Goal: Find specific page/section: Find specific page/section

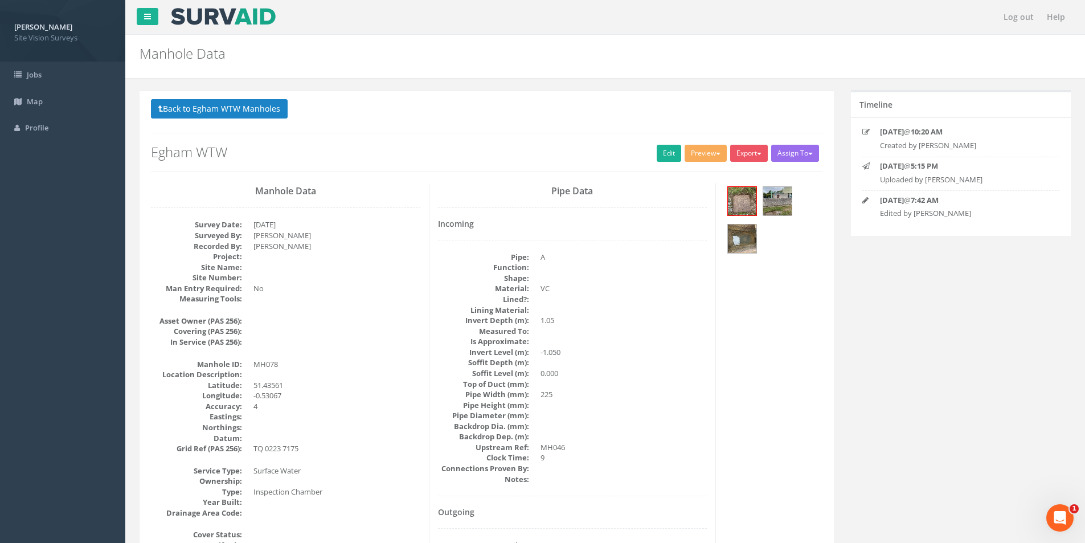
click at [236, 104] on button "Back to Egham WTW Manholes" at bounding box center [219, 108] width 137 height 19
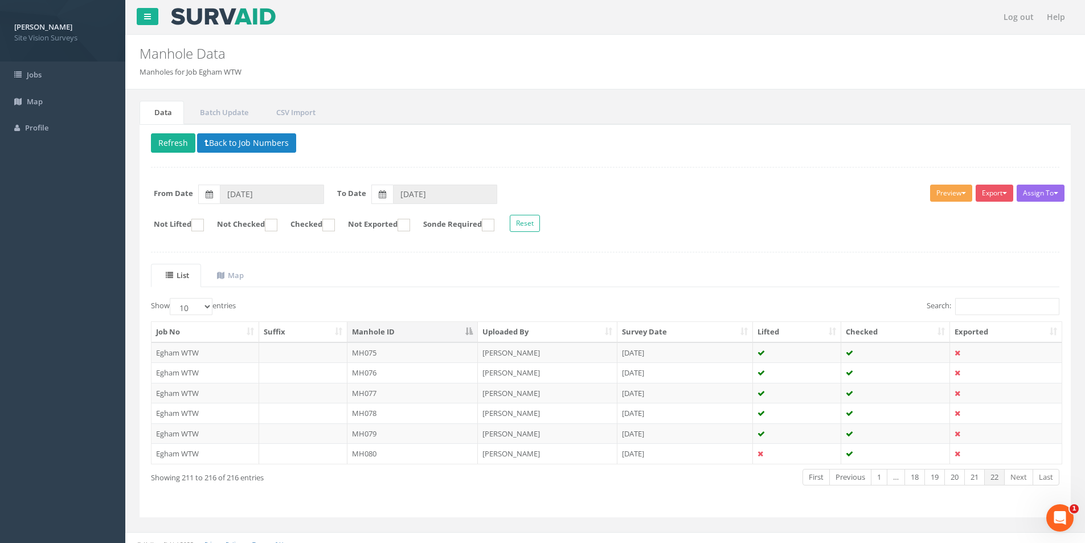
click at [938, 196] on button "Preview" at bounding box center [951, 193] width 42 height 17
click at [865, 211] on div "Assign To No Companies Added Export SVS IC SVS MH Heathrow United Utilities Sur…" at bounding box center [605, 210] width 926 height 62
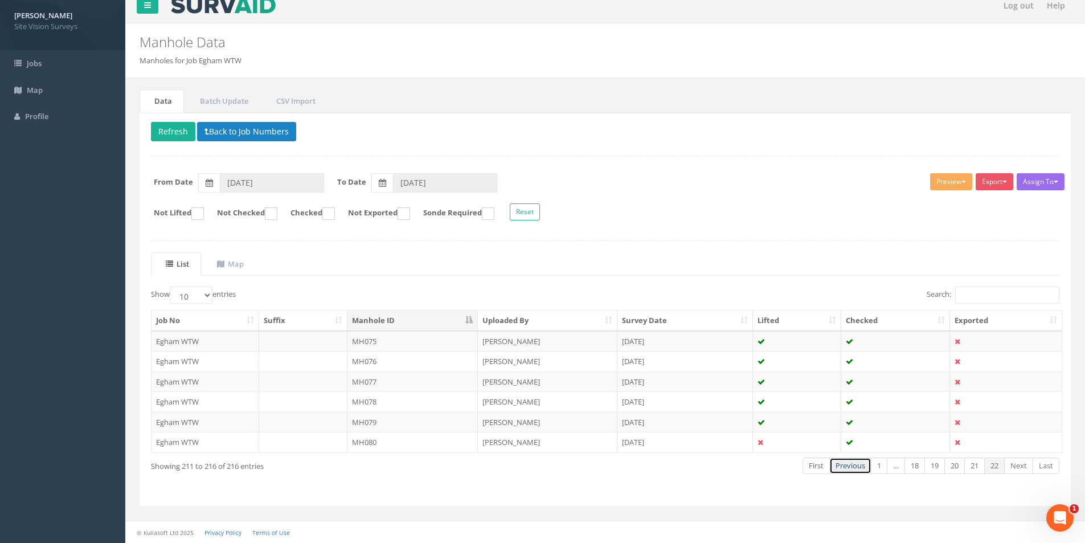
click at [839, 462] on link "Previous" at bounding box center [851, 466] width 42 height 17
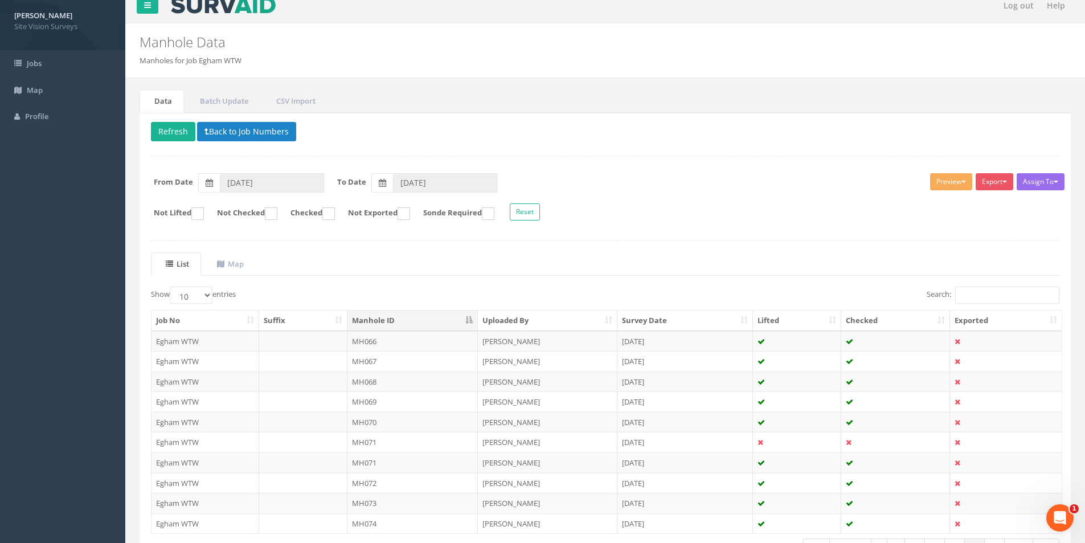
scroll to position [23, 0]
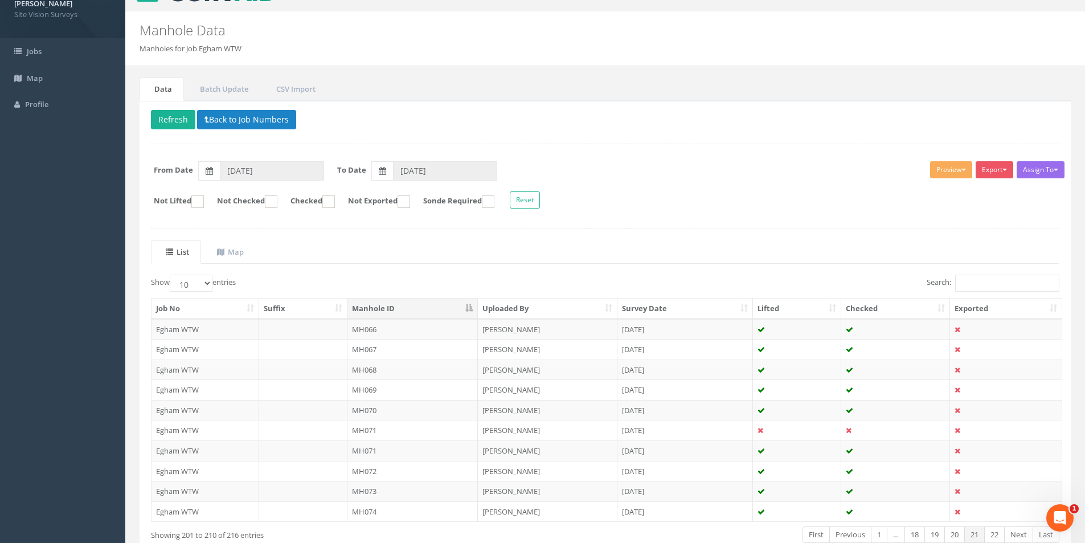
click at [839, 462] on td at bounding box center [797, 471] width 89 height 21
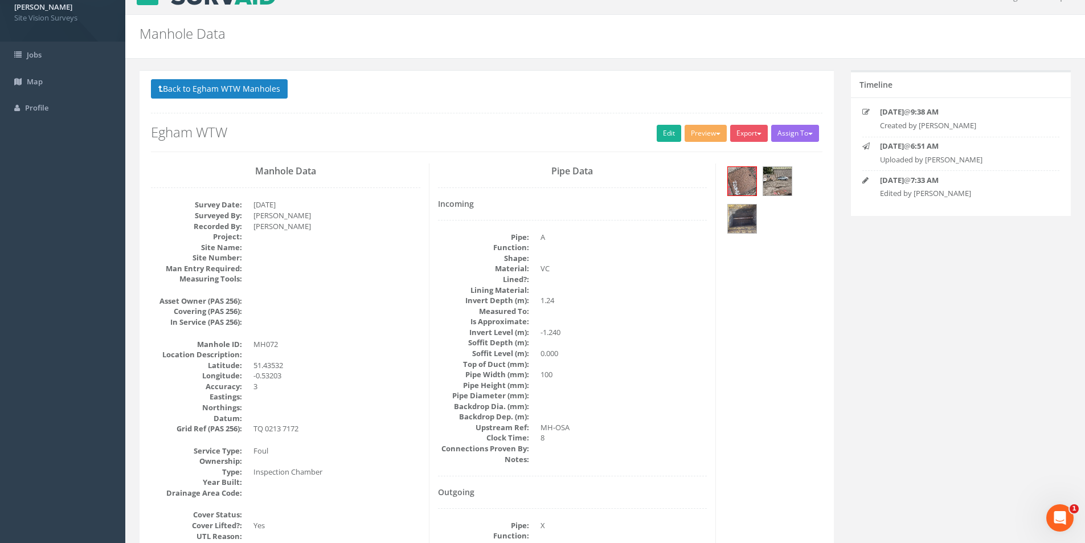
scroll to position [0, 0]
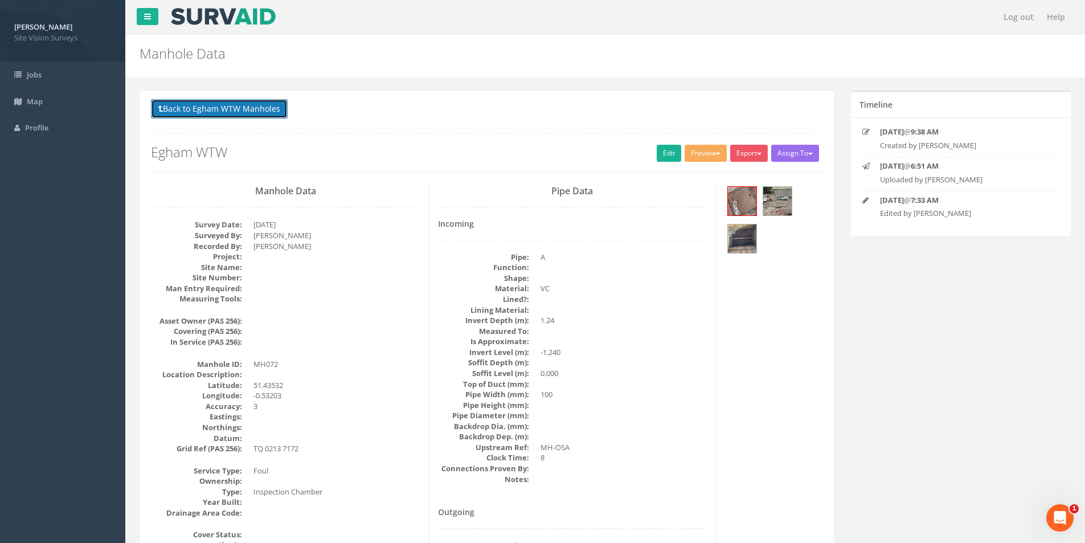
click at [241, 107] on button "Back to Egham WTW Manholes" at bounding box center [219, 108] width 137 height 19
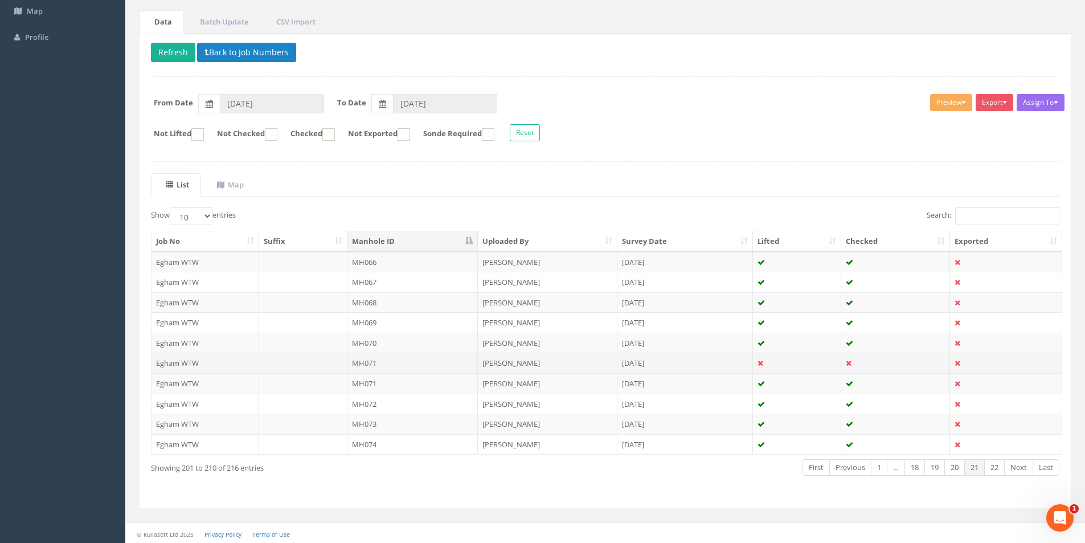
scroll to position [92, 0]
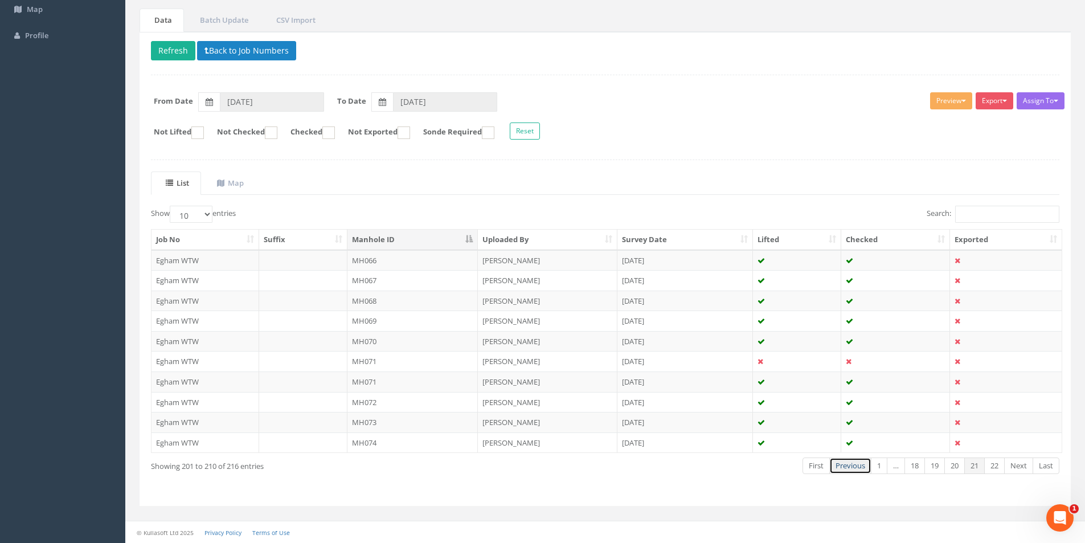
click at [852, 466] on link "Previous" at bounding box center [851, 466] width 42 height 17
click at [852, 466] on link "Previous" at bounding box center [853, 466] width 42 height 17
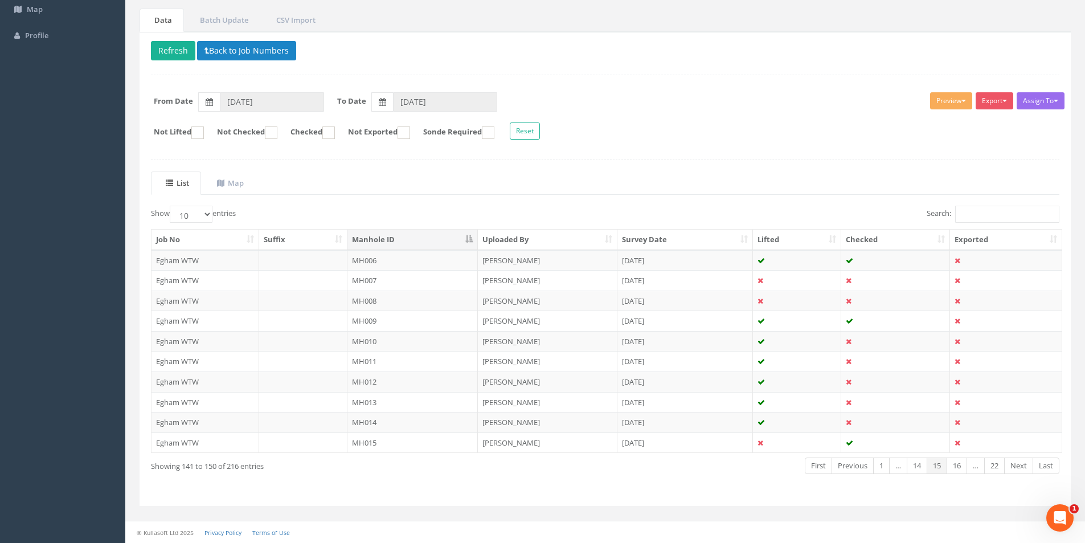
click at [852, 466] on link "Previous" at bounding box center [853, 466] width 42 height 17
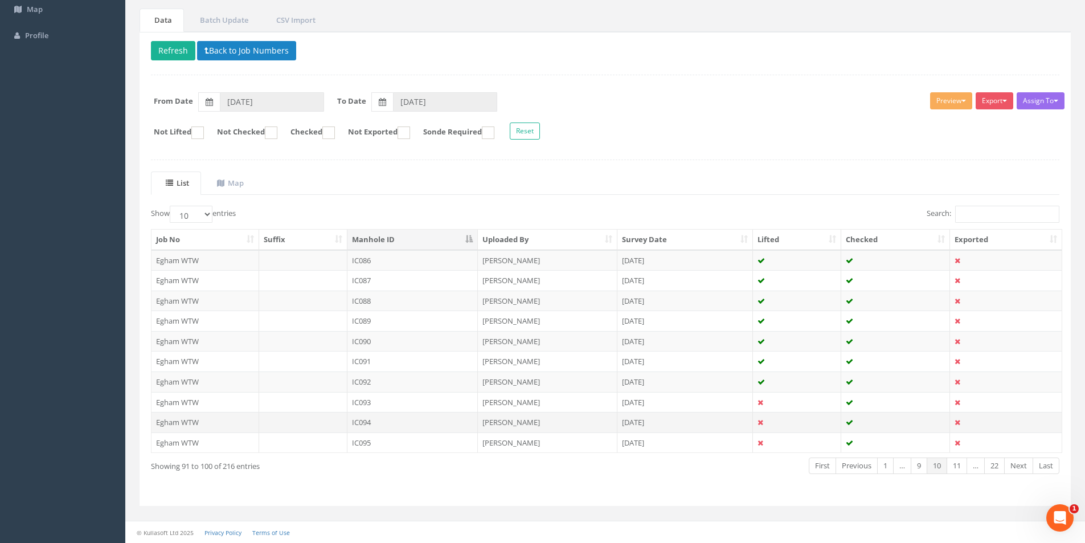
click at [373, 422] on td "IC094" at bounding box center [413, 422] width 131 height 21
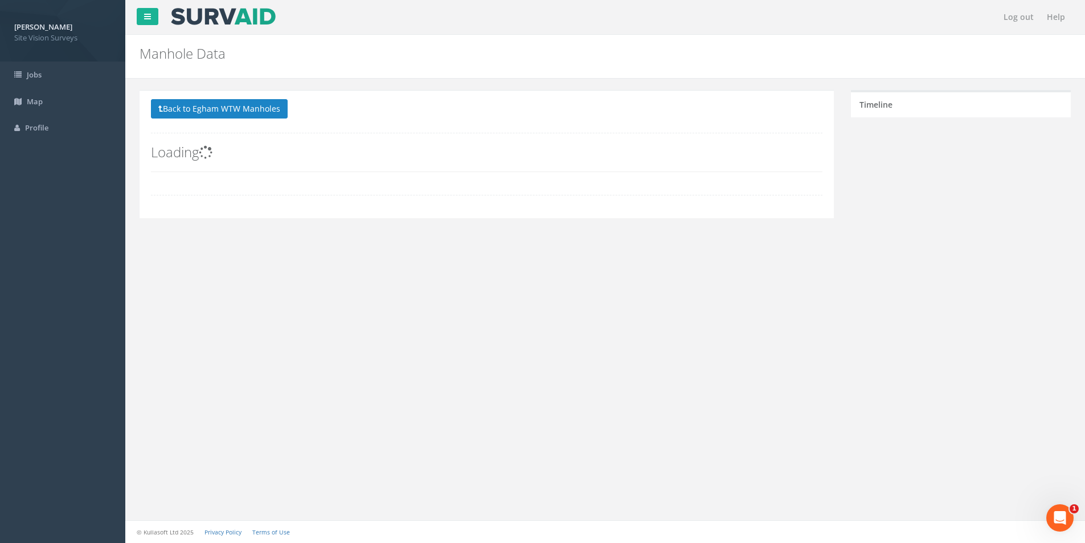
scroll to position [0, 0]
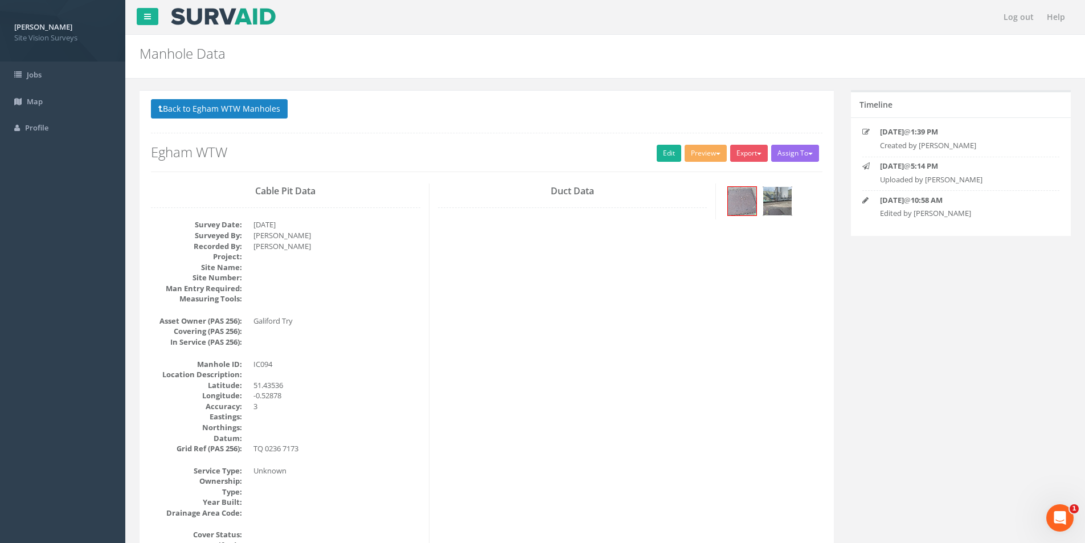
click at [770, 203] on img at bounding box center [778, 201] width 28 height 28
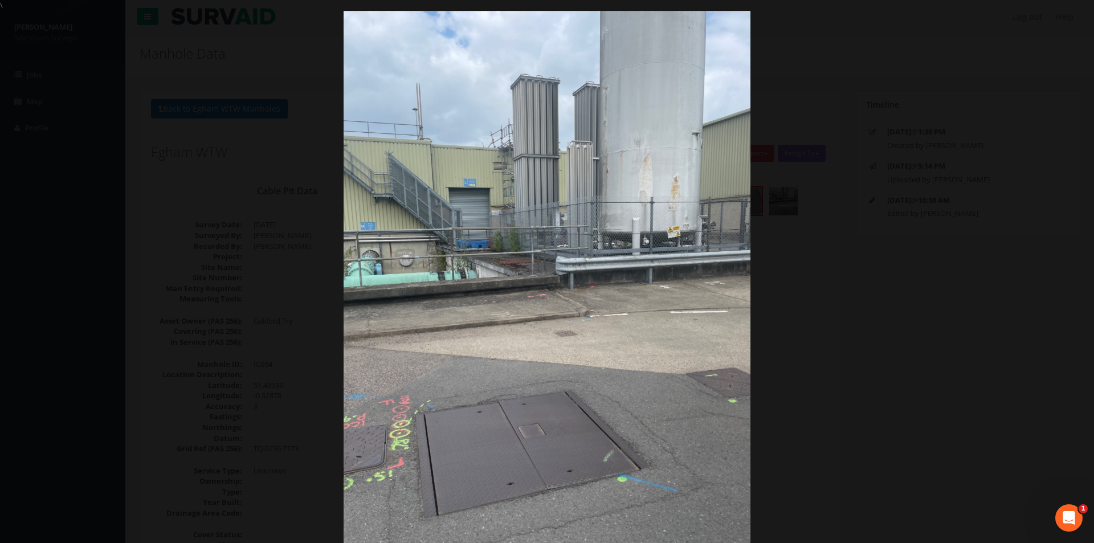
click at [62, 169] on div at bounding box center [547, 282] width 1094 height 543
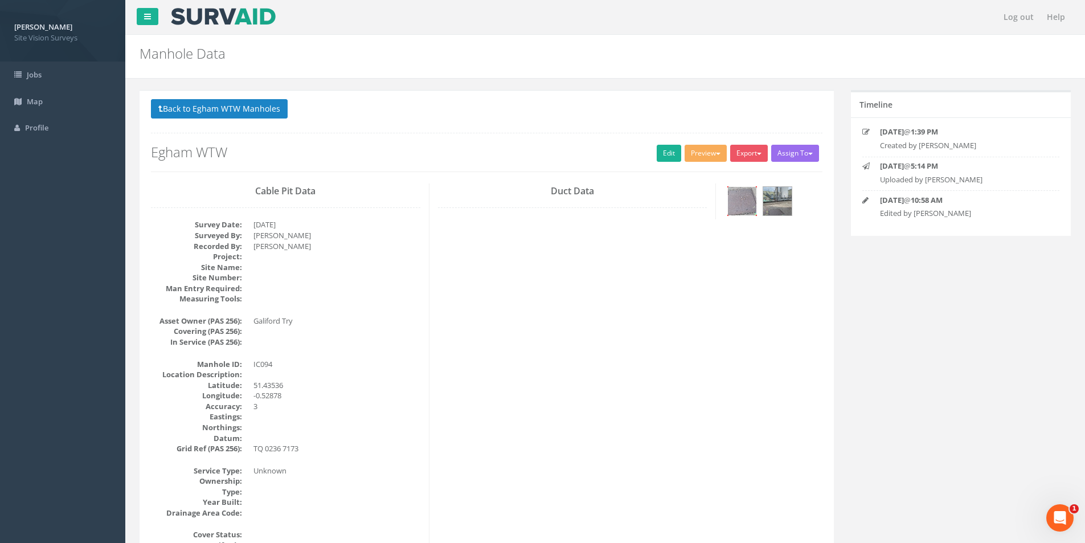
click at [748, 201] on img at bounding box center [742, 201] width 28 height 28
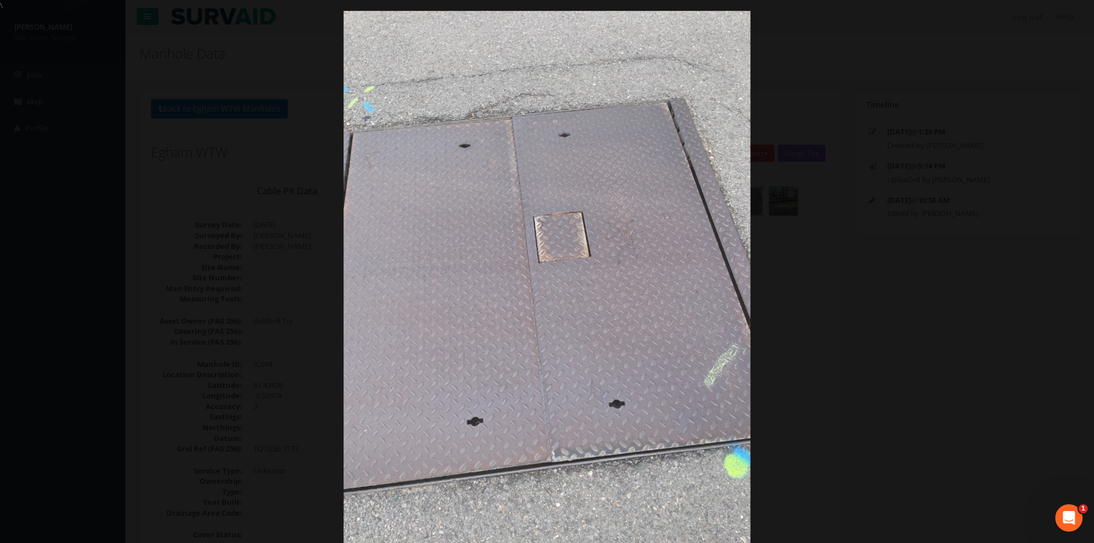
click at [1001, 244] on div at bounding box center [547, 282] width 1094 height 543
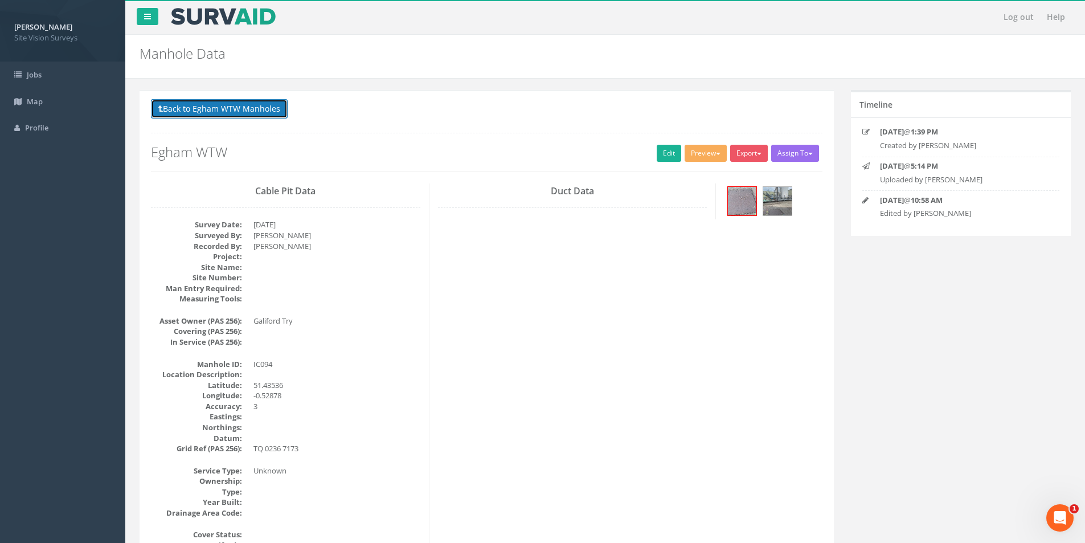
drag, startPoint x: 174, startPoint y: 104, endPoint x: 184, endPoint y: 110, distance: 11.7
click at [174, 104] on button "Back to Egham WTW Manholes" at bounding box center [219, 108] width 137 height 19
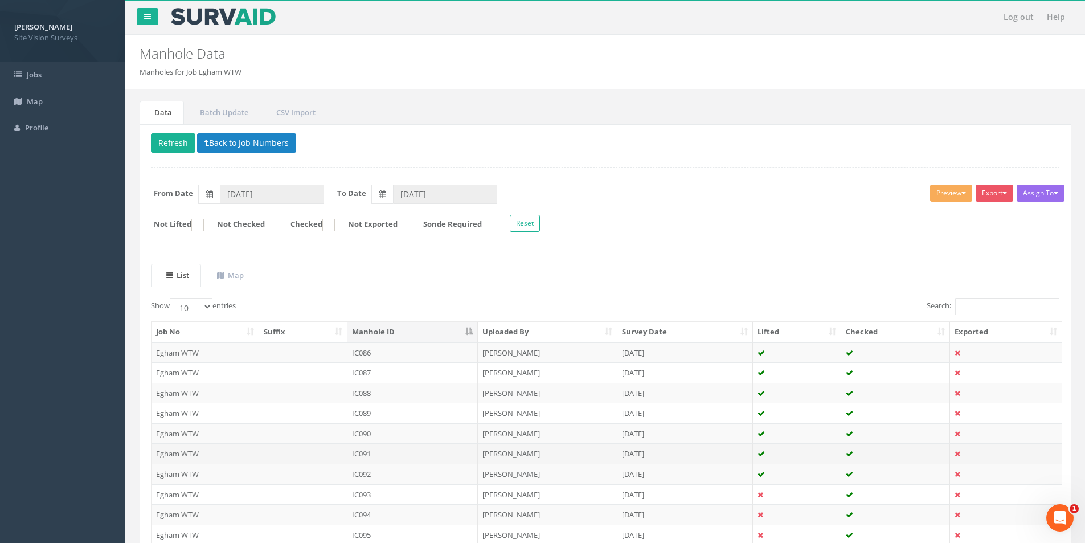
scroll to position [92, 0]
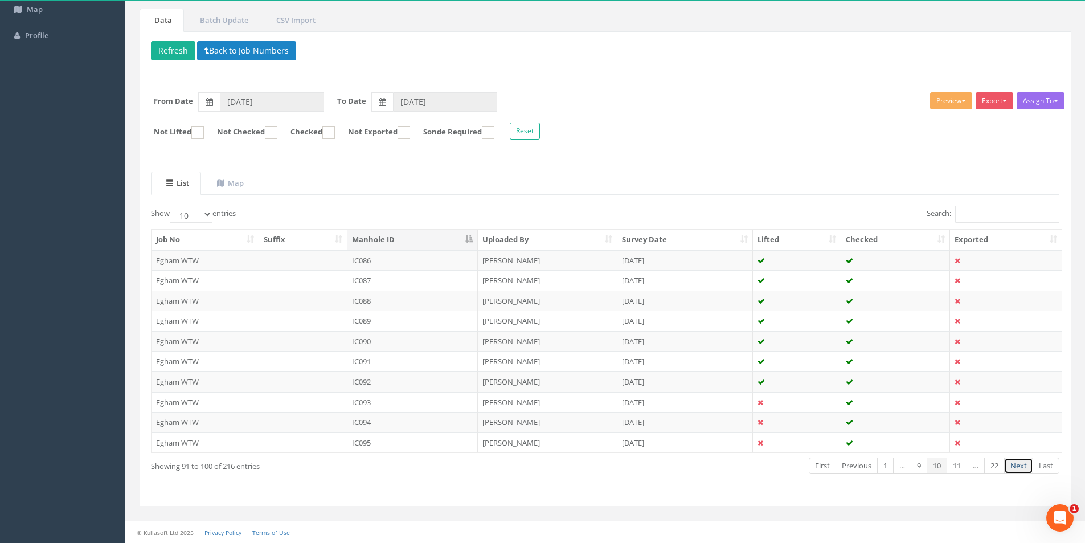
click at [1011, 465] on link "Next" at bounding box center [1019, 466] width 29 height 17
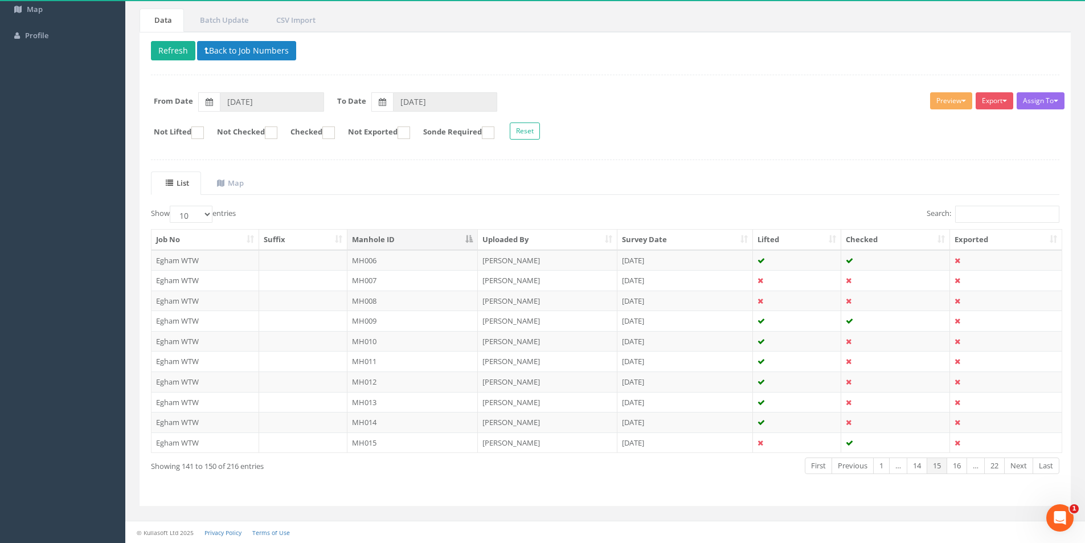
click at [1011, 465] on link "Next" at bounding box center [1019, 466] width 29 height 17
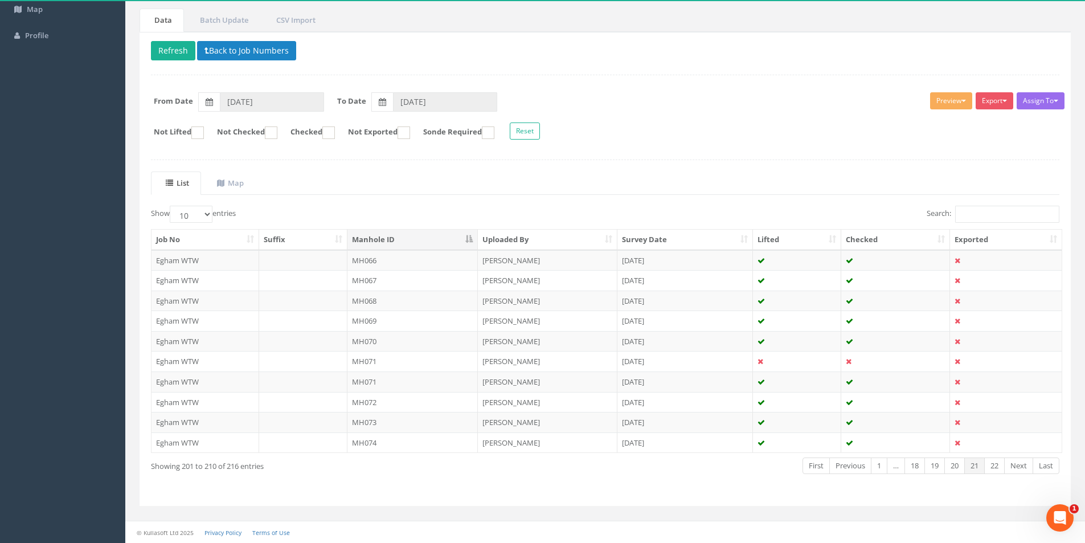
click at [1011, 465] on link "Next" at bounding box center [1019, 466] width 29 height 17
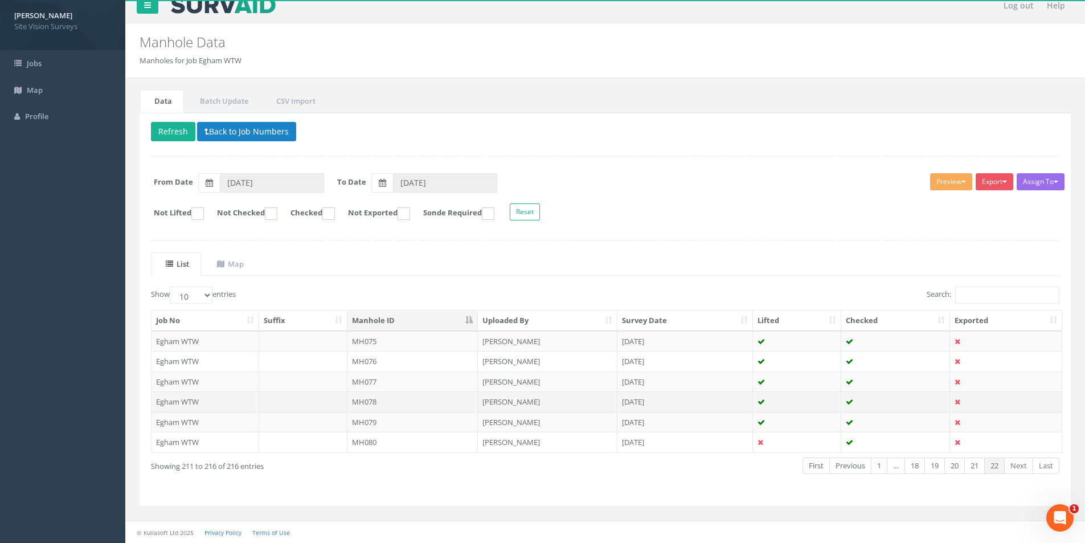
click at [390, 395] on td "MH078" at bounding box center [413, 401] width 131 height 21
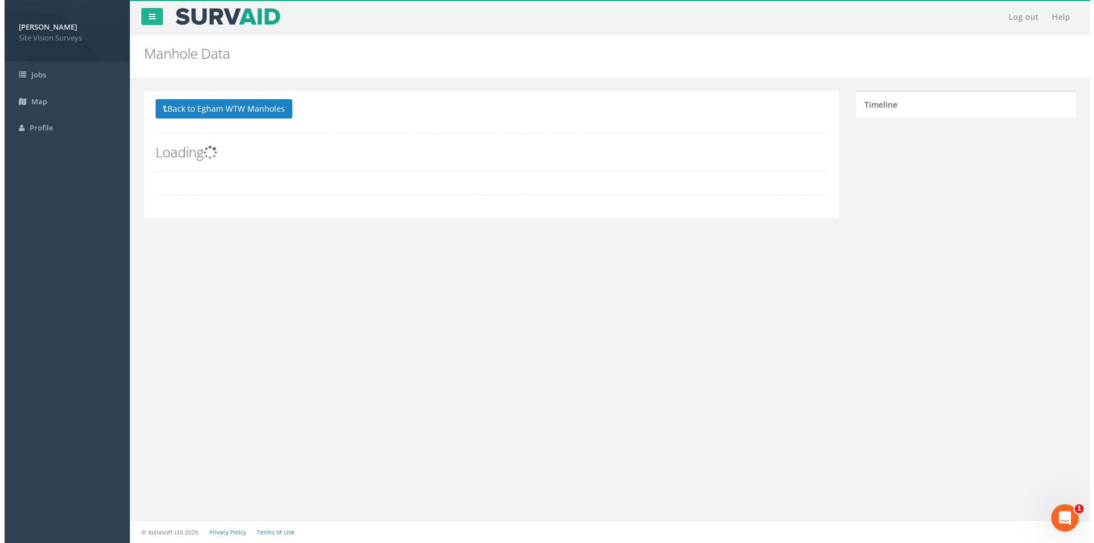
scroll to position [0, 0]
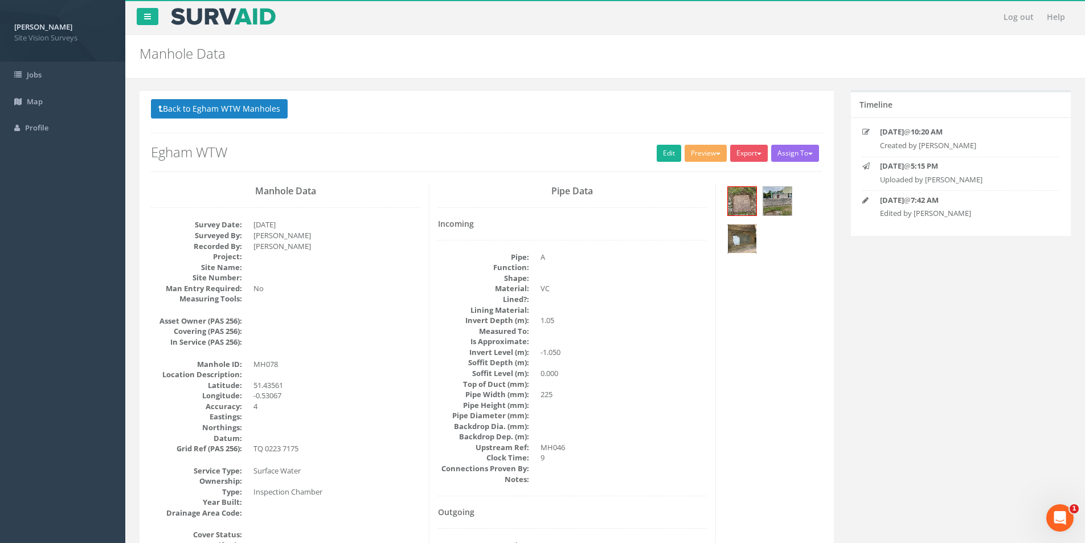
click at [749, 227] on img at bounding box center [742, 239] width 28 height 28
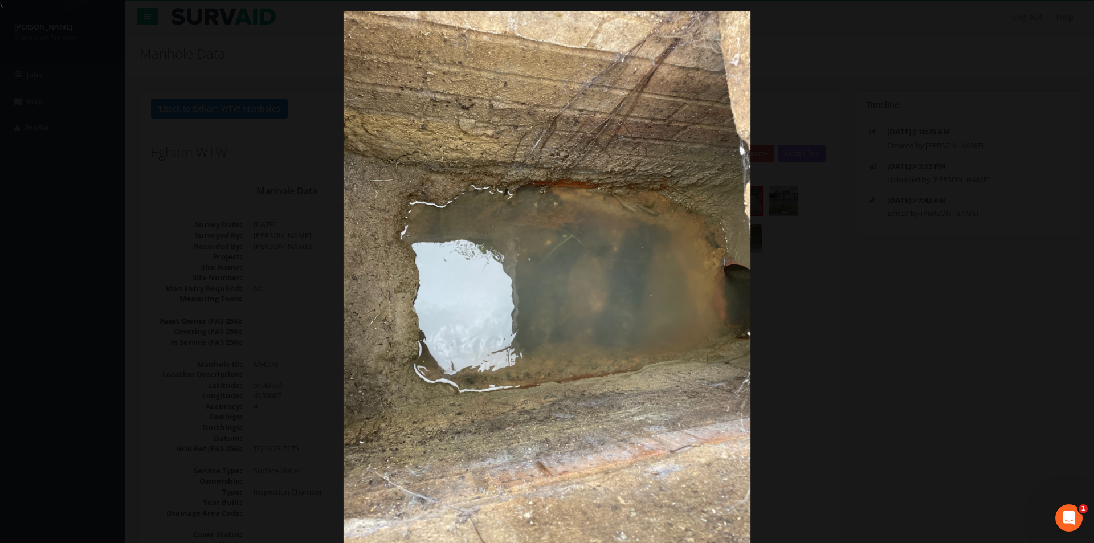
click at [962, 95] on div at bounding box center [547, 282] width 1094 height 543
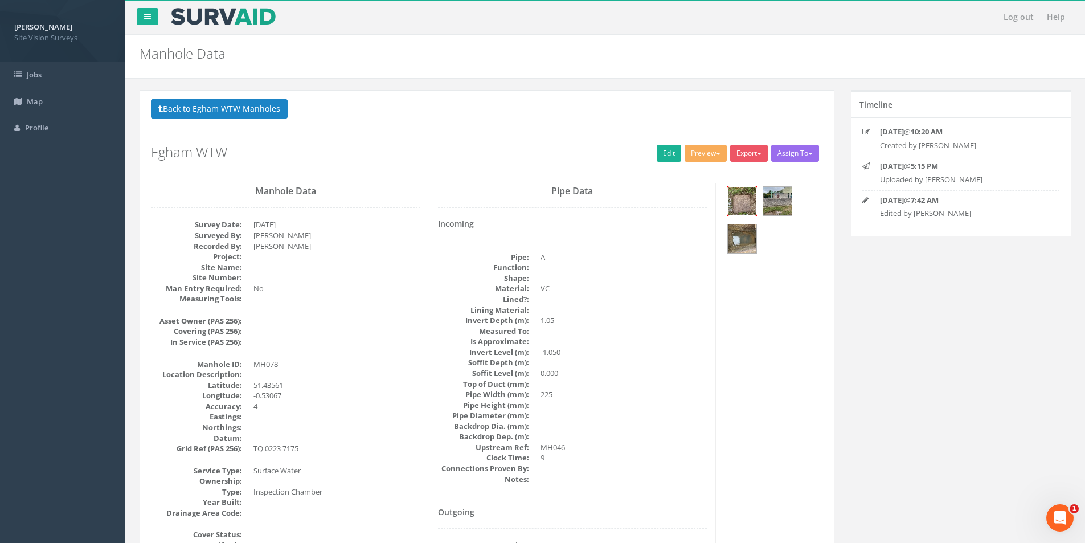
click at [740, 199] on img at bounding box center [742, 201] width 28 height 28
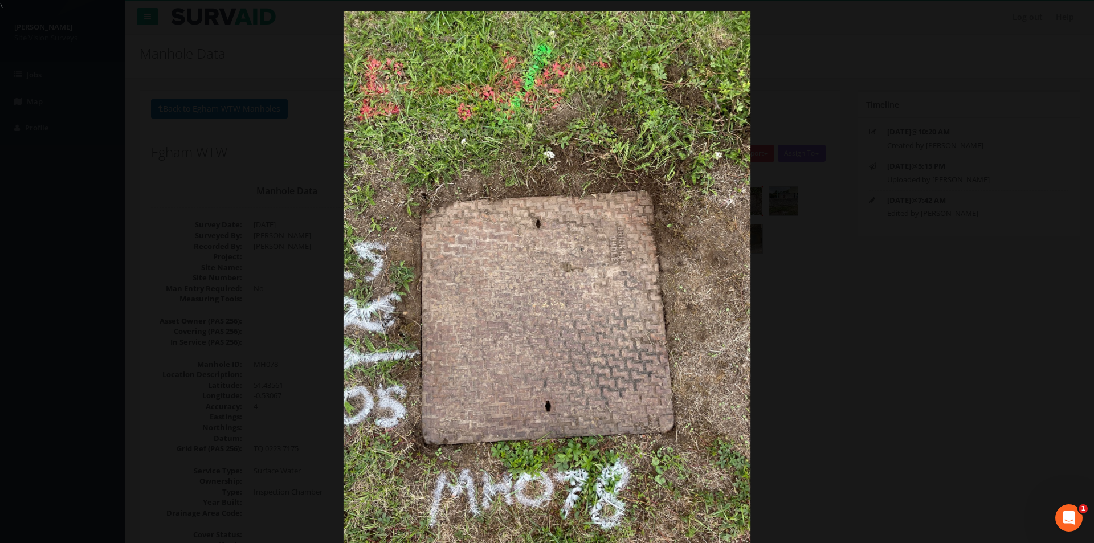
click at [821, 196] on div at bounding box center [547, 282] width 1094 height 543
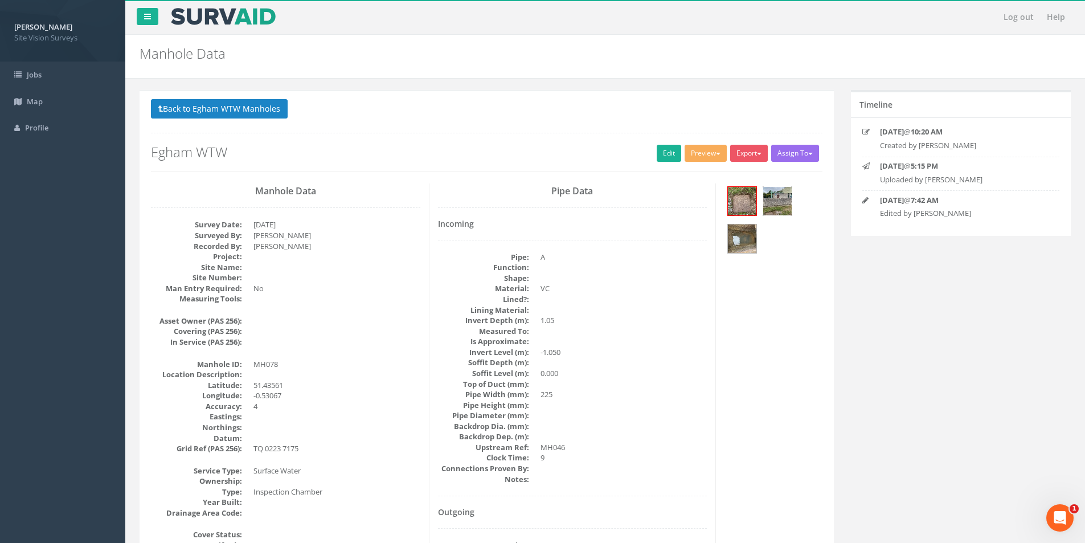
click at [783, 201] on img at bounding box center [778, 201] width 28 height 28
